Goal: Task Accomplishment & Management: Use online tool/utility

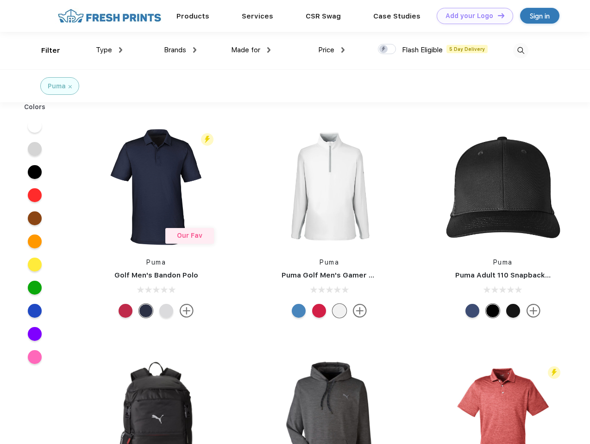
scroll to position [0, 0]
click at [471, 16] on link "Add your Logo Design Tool" at bounding box center [474, 16] width 76 height 16
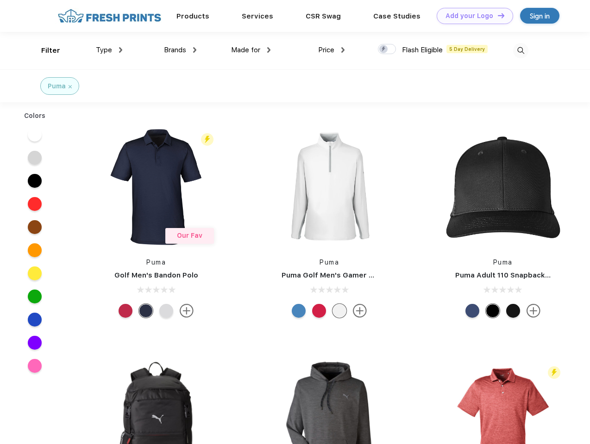
click at [0, 0] on div "Design Tool" at bounding box center [0, 0] width 0 height 0
click at [497, 15] on link "Add your Logo Design Tool" at bounding box center [474, 16] width 76 height 16
click at [44, 50] on div "Filter" at bounding box center [50, 50] width 19 height 11
click at [109, 50] on span "Type" at bounding box center [104, 50] width 16 height 8
click at [180, 50] on span "Brands" at bounding box center [175, 50] width 22 height 8
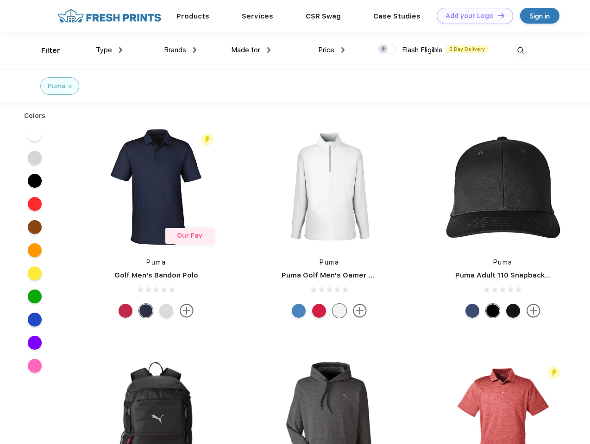
click at [251, 50] on span "Made for" at bounding box center [245, 50] width 29 height 8
click at [331, 50] on span "Price" at bounding box center [326, 50] width 16 height 8
click at [387, 50] on div at bounding box center [387, 49] width 18 height 10
click at [384, 50] on input "checkbox" at bounding box center [381, 47] width 6 height 6
click at [520, 50] on img at bounding box center [520, 50] width 15 height 15
